Goal: Task Accomplishment & Management: Use online tool/utility

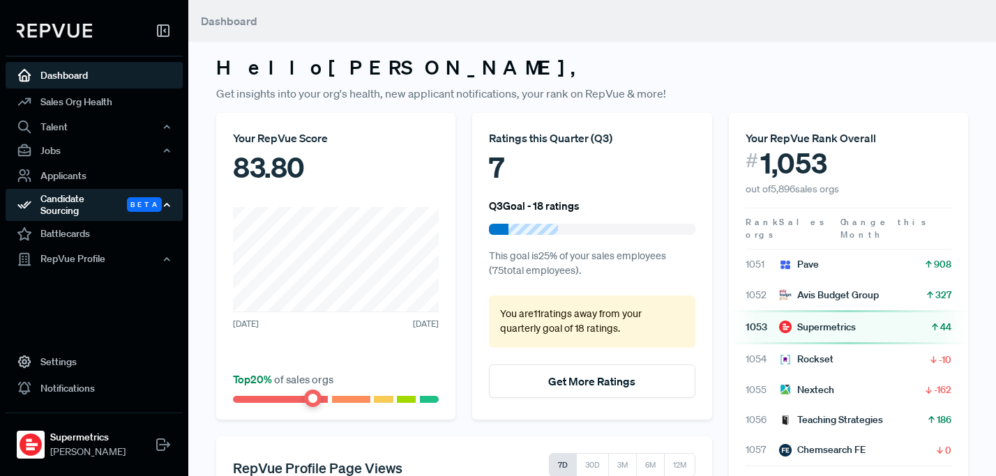
click at [87, 199] on div "Candidate Sourcing Beta" at bounding box center [94, 205] width 177 height 32
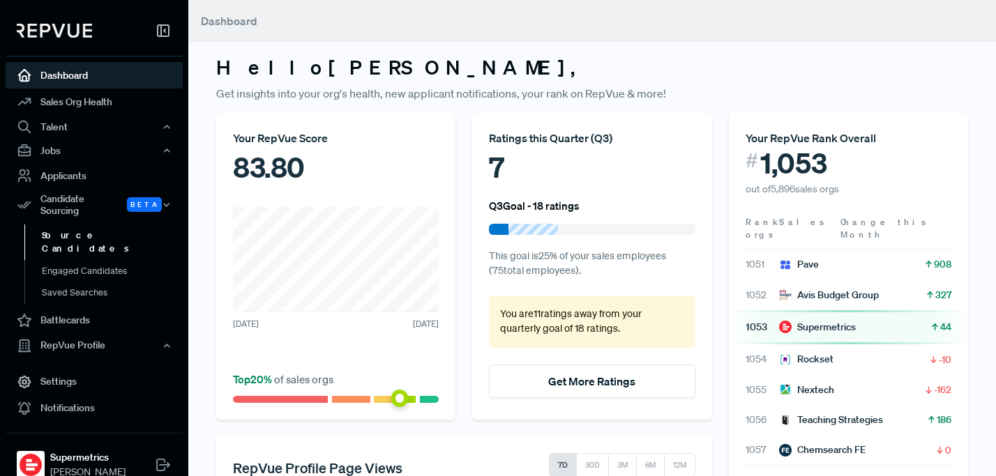
click at [96, 225] on link "Source Candidates" at bounding box center [112, 243] width 177 height 36
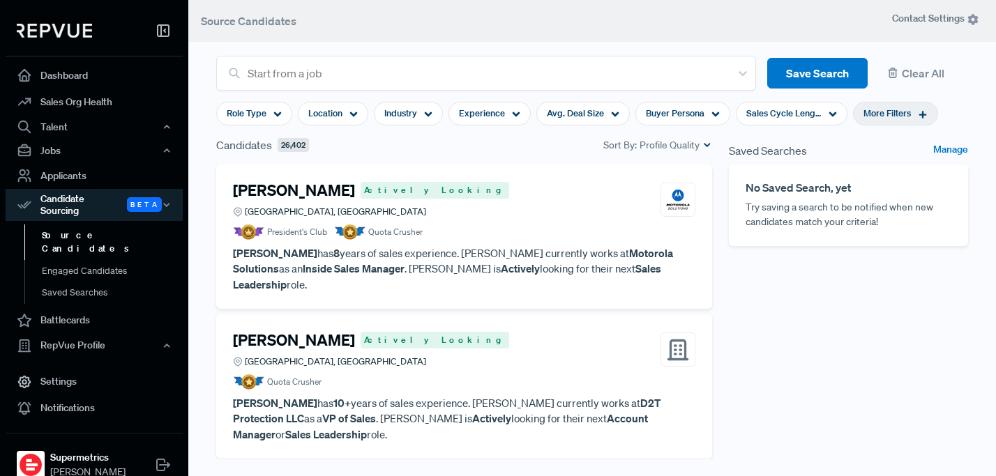
click at [912, 116] on div "More Filters" at bounding box center [895, 114] width 85 height 24
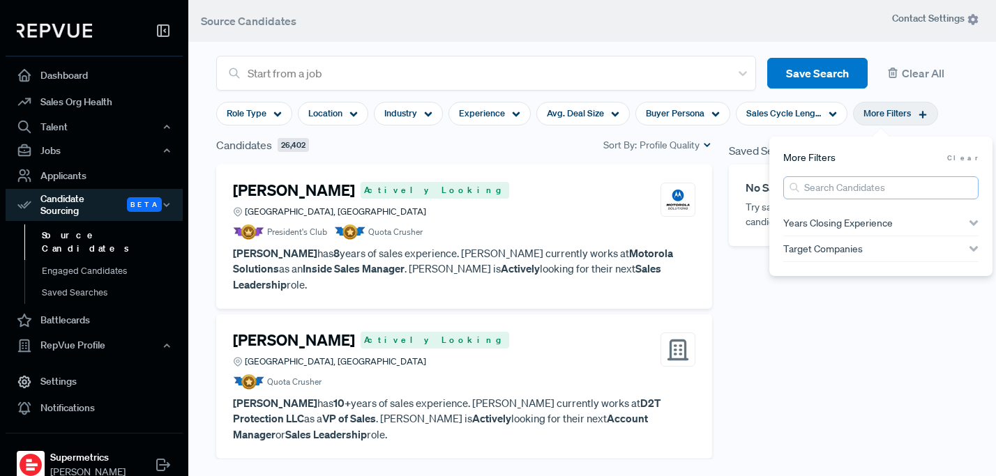
click at [867, 182] on input "search" at bounding box center [880, 187] width 195 height 23
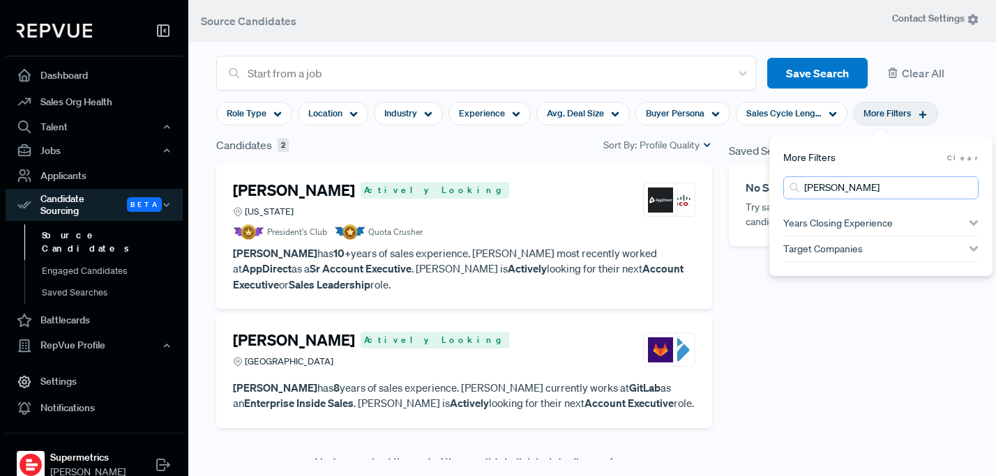
type input "[PERSON_NAME]"
click at [518, 259] on p "[PERSON_NAME] has 10+ years of sales experience. [PERSON_NAME] most recently wo…" at bounding box center [464, 269] width 462 height 47
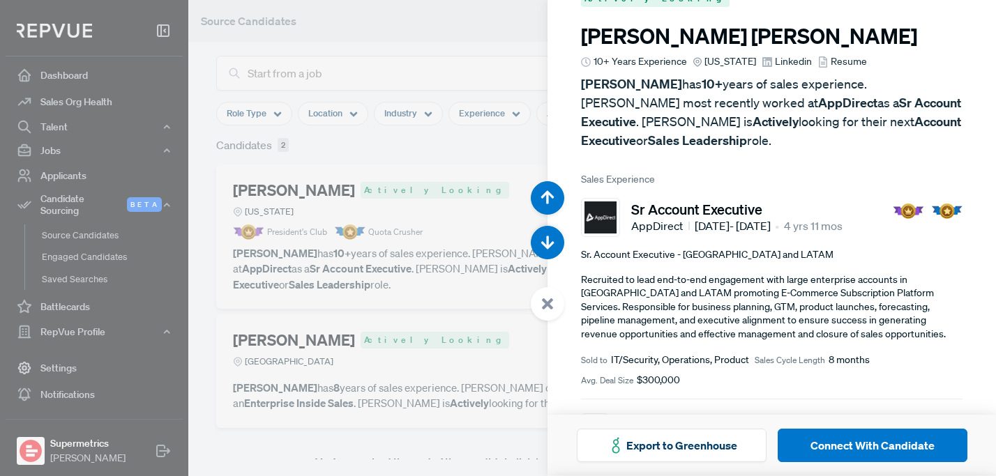
scroll to position [33, 0]
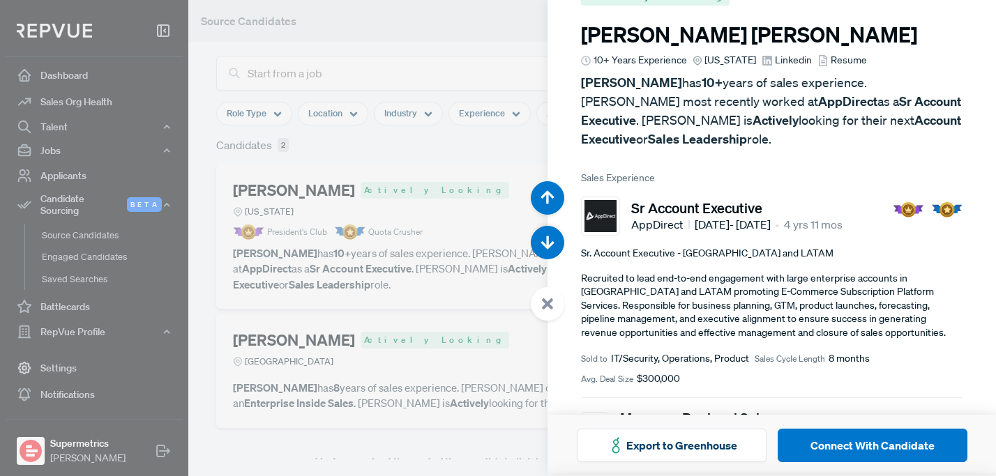
click at [775, 61] on span "Linkedin" at bounding box center [793, 60] width 37 height 15
